Goal: Transaction & Acquisition: Purchase product/service

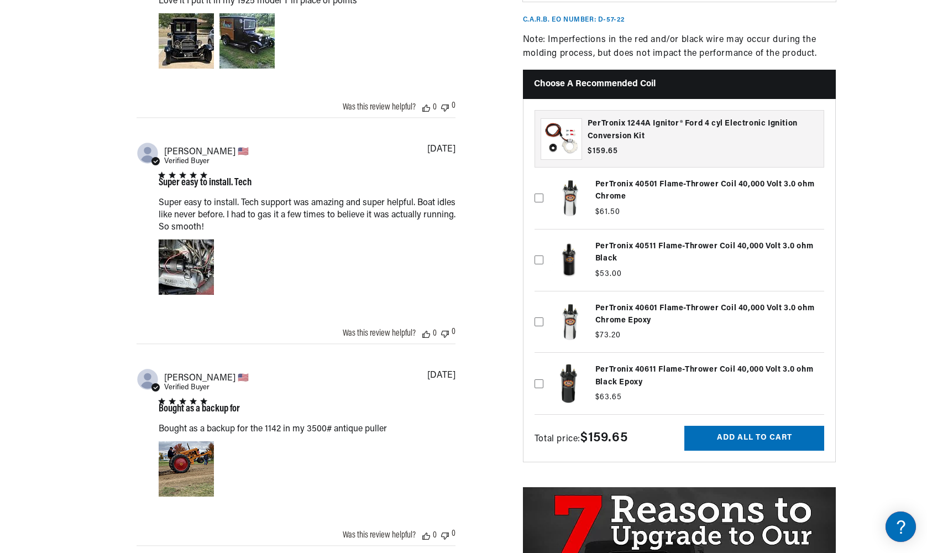
click at [625, 393] on label at bounding box center [680, 384] width 290 height 56
click at [544, 370] on input "checkbox" at bounding box center [539, 365] width 9 height 9
click at [533, 407] on div "PerTronix 1244A Ignitor® Ford 4 cyl Electronic Ignition Conversion Kit PerTroni…" at bounding box center [680, 262] width 314 height 327
click at [536, 385] on icon at bounding box center [539, 384] width 6 height 4
click at [536, 370] on input "checkbox" at bounding box center [539, 365] width 9 height 9
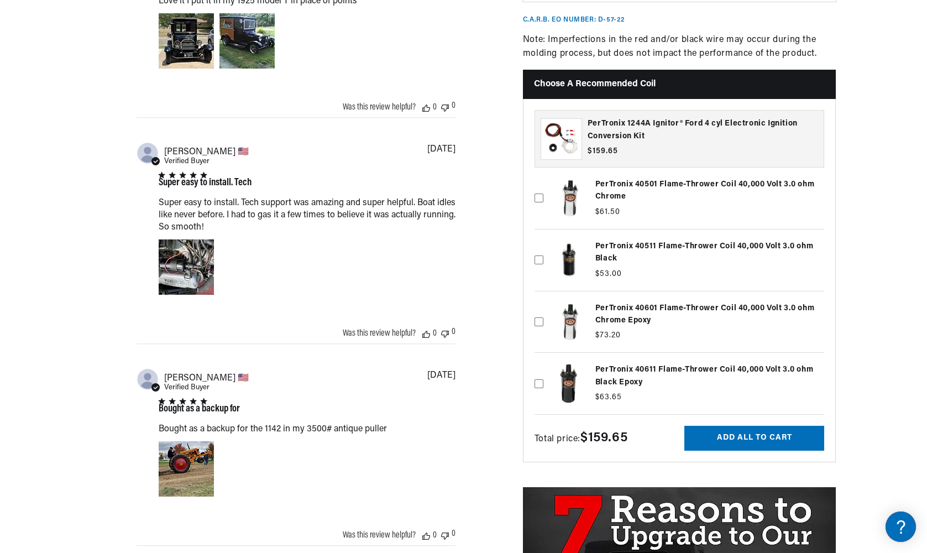
click at [608, 404] on label at bounding box center [680, 384] width 290 height 56
click at [544, 370] on input "checkbox" at bounding box center [539, 365] width 9 height 9
click at [542, 385] on icon at bounding box center [539, 384] width 6 height 4
click at [542, 370] on input "checkbox" at bounding box center [539, 365] width 9 height 9
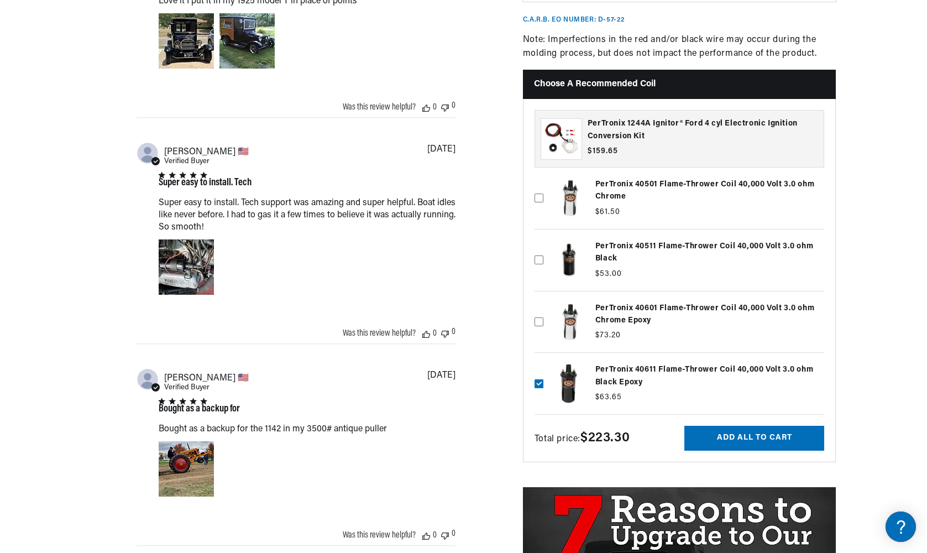
checkbox input "false"
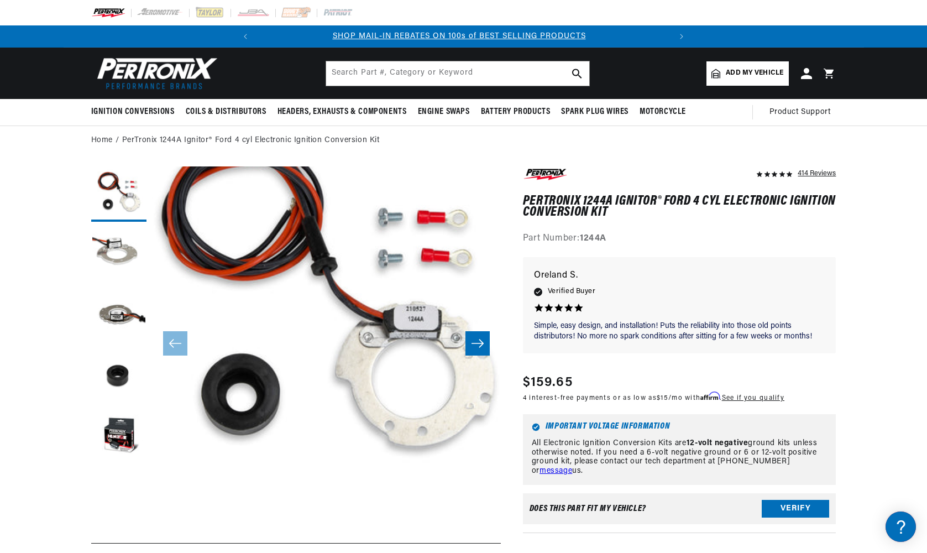
scroll to position [0, 0]
click at [510, 76] on input "text" at bounding box center [457, 73] width 263 height 24
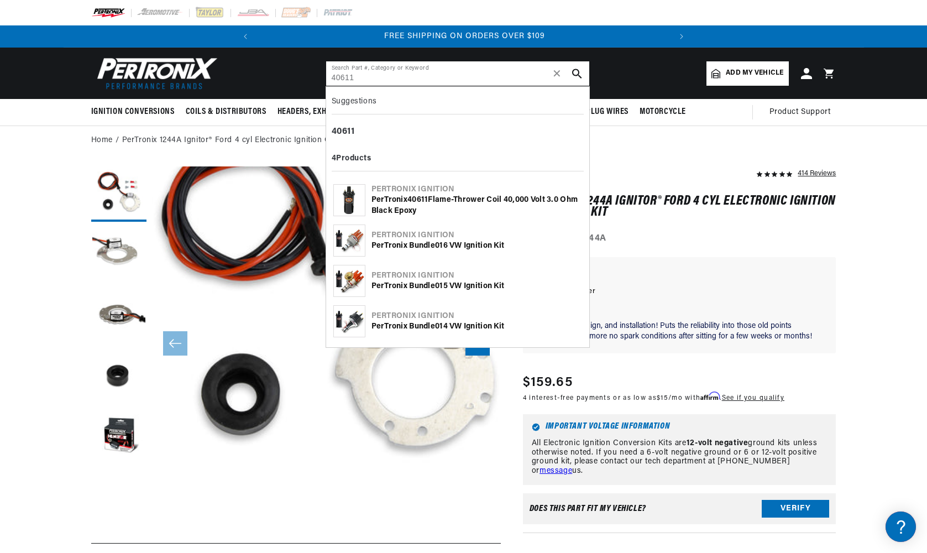
type input "40611"
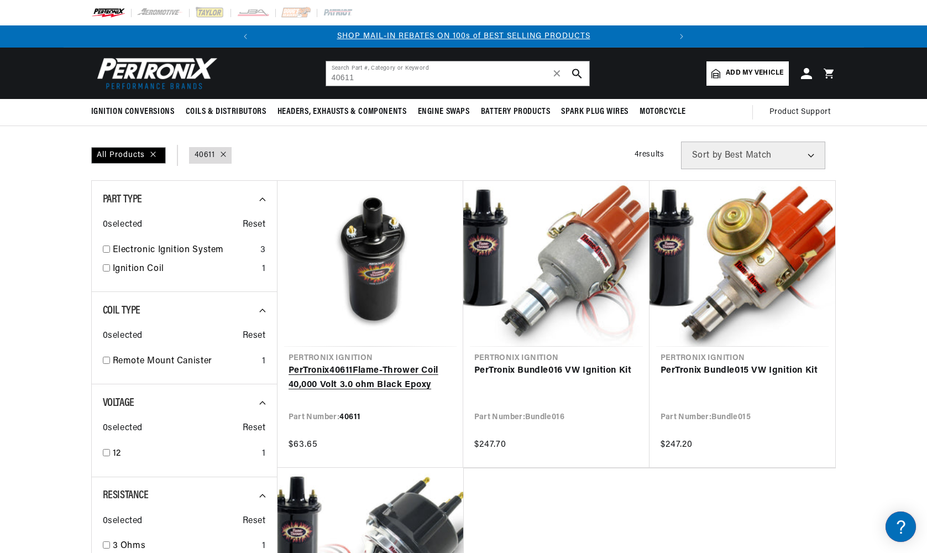
click at [333, 387] on link "PerTronix 40611 Flame-Thrower Coil 40,000 Volt 3.0 ohm Black Epoxy" at bounding box center [371, 378] width 164 height 28
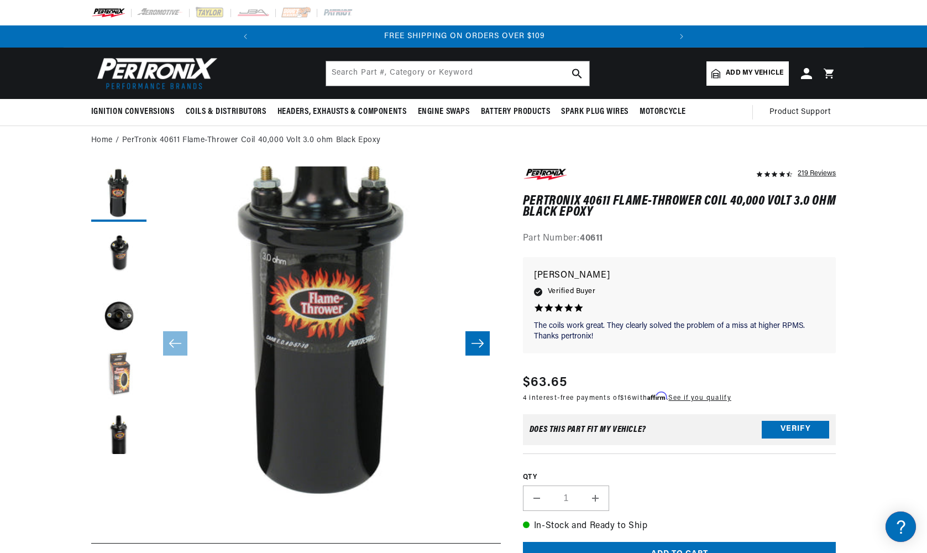
click at [111, 368] on button "Load image 4 in gallery view" at bounding box center [118, 376] width 55 height 55
